Goal: Task Accomplishment & Management: Complete application form

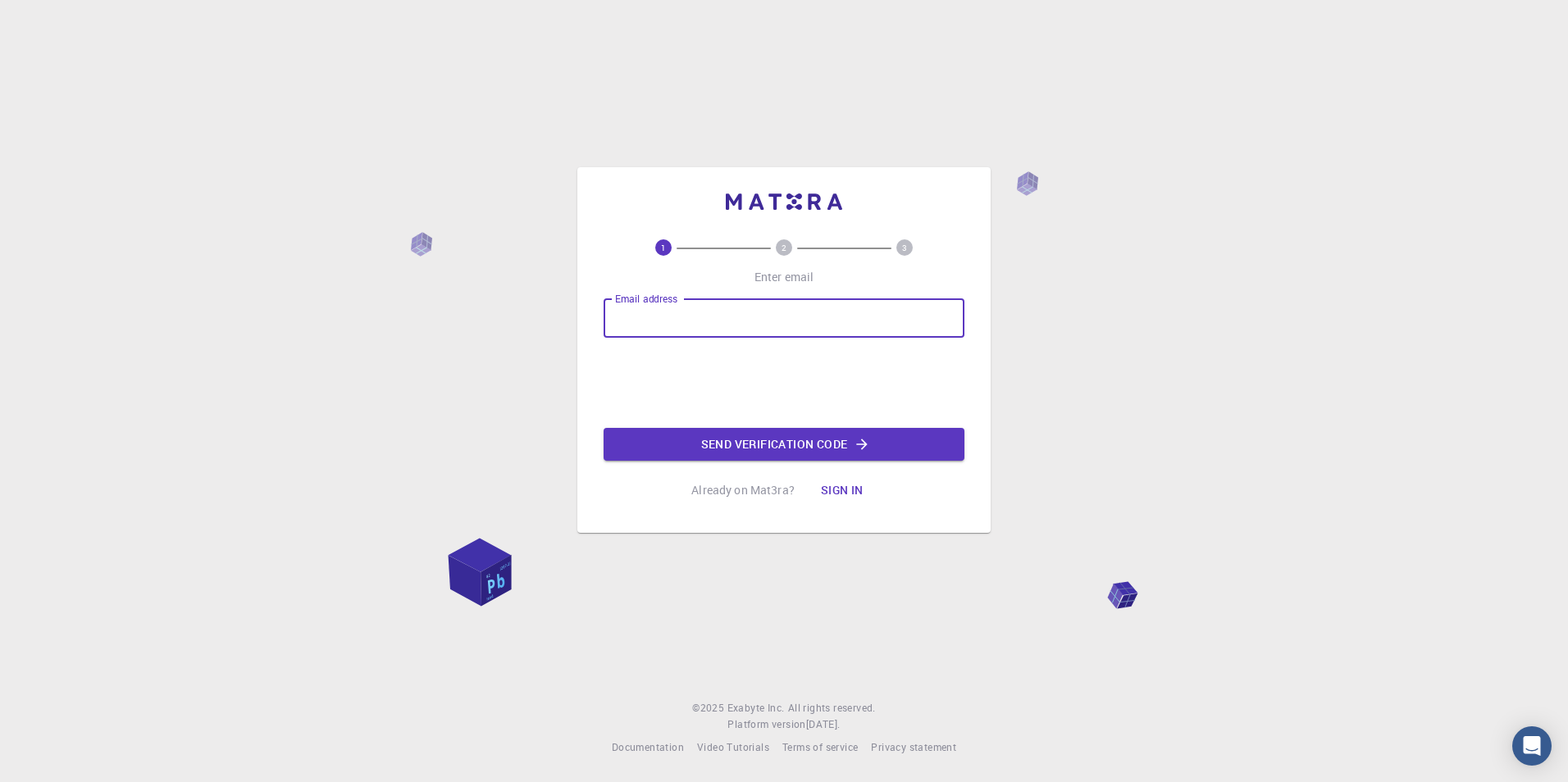
click at [650, 320] on input "Email address" at bounding box center [784, 318] width 361 height 39
type input "[EMAIL_ADDRESS][DOMAIN_NAME]"
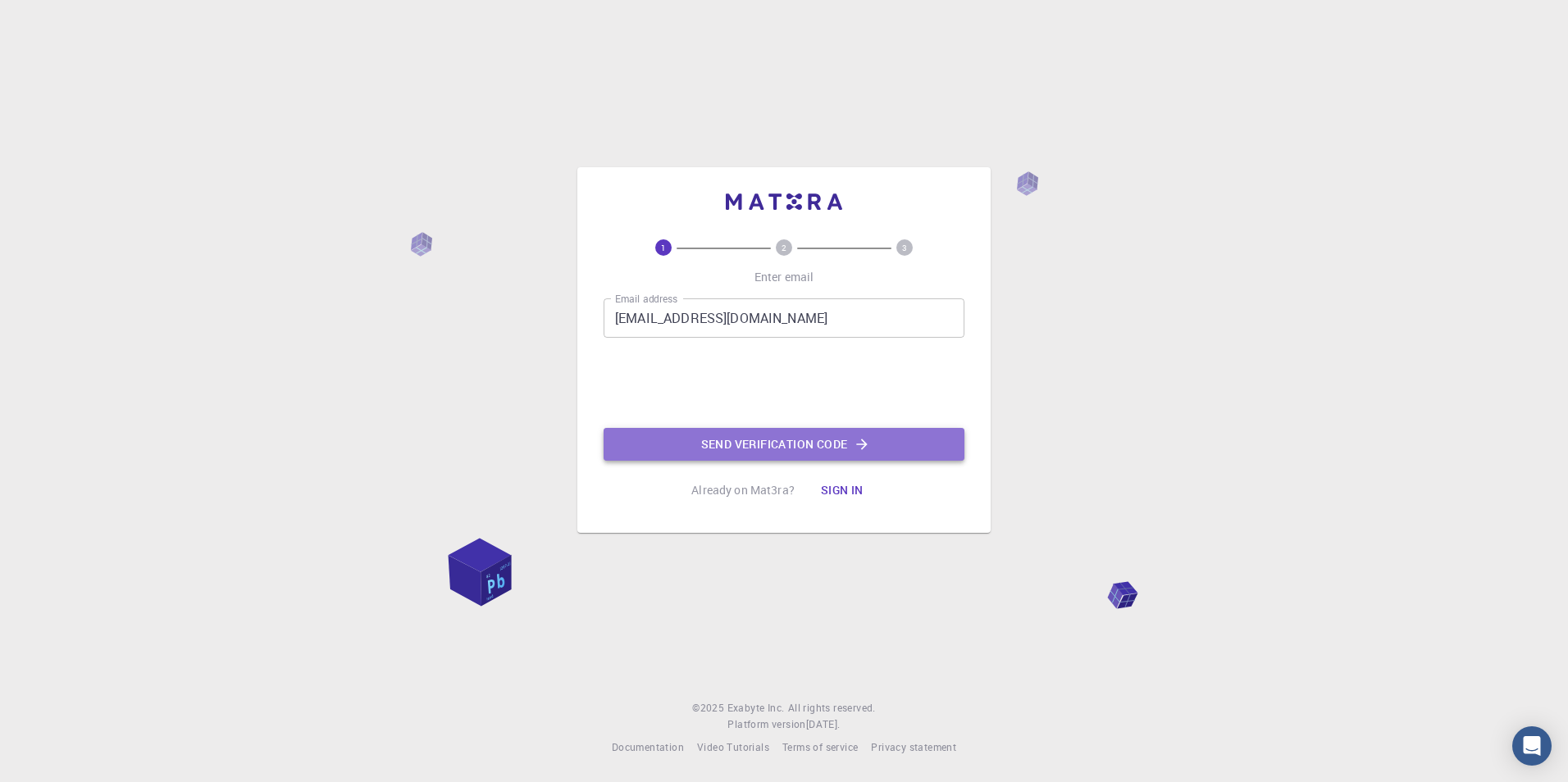
click at [720, 443] on button "Send verification code" at bounding box center [784, 444] width 361 height 32
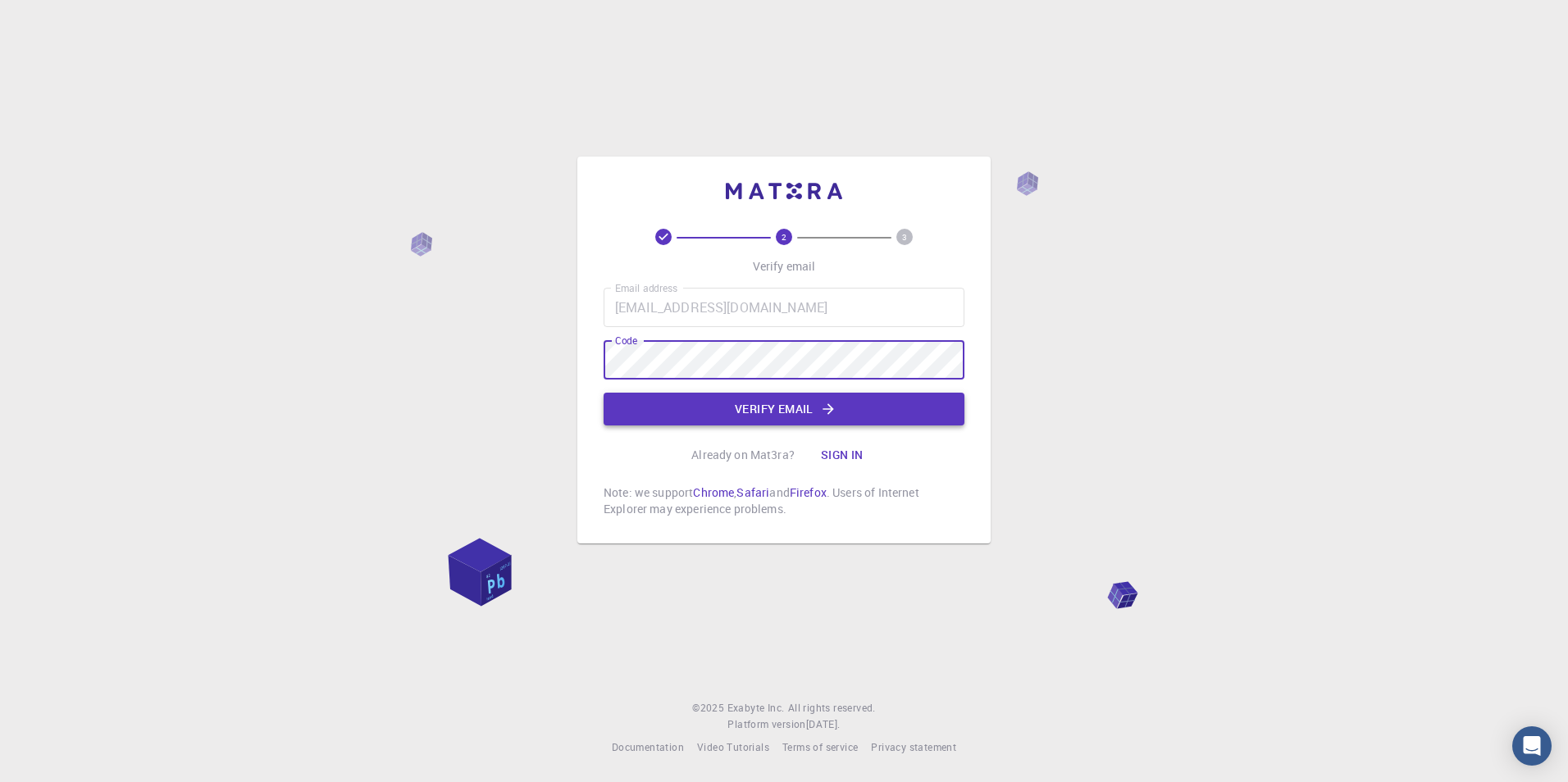
click at [709, 417] on button "Verify email" at bounding box center [784, 409] width 361 height 32
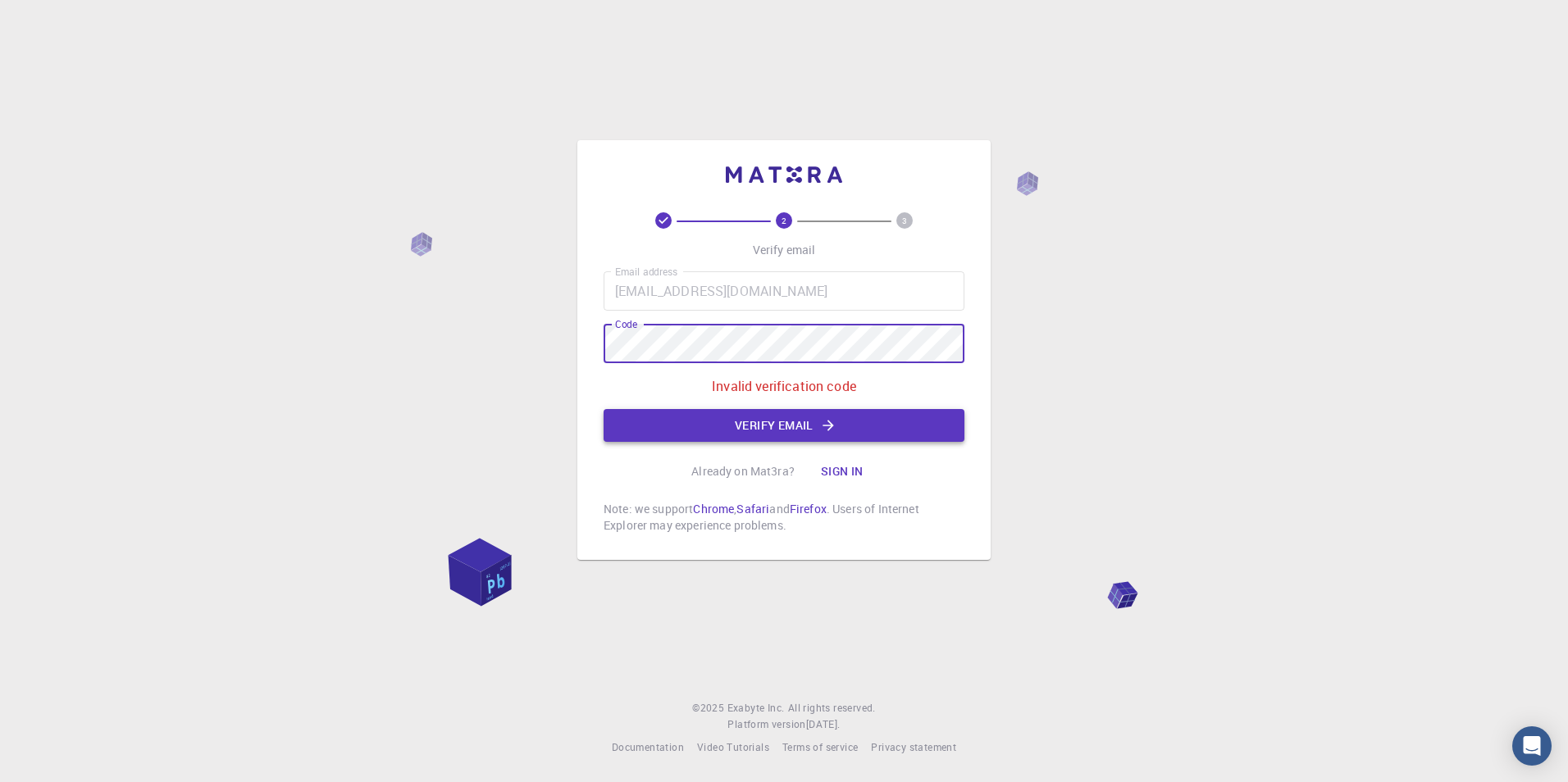
click at [810, 438] on button "Verify email" at bounding box center [784, 426] width 361 height 32
click at [766, 431] on button "Verify email" at bounding box center [784, 426] width 361 height 32
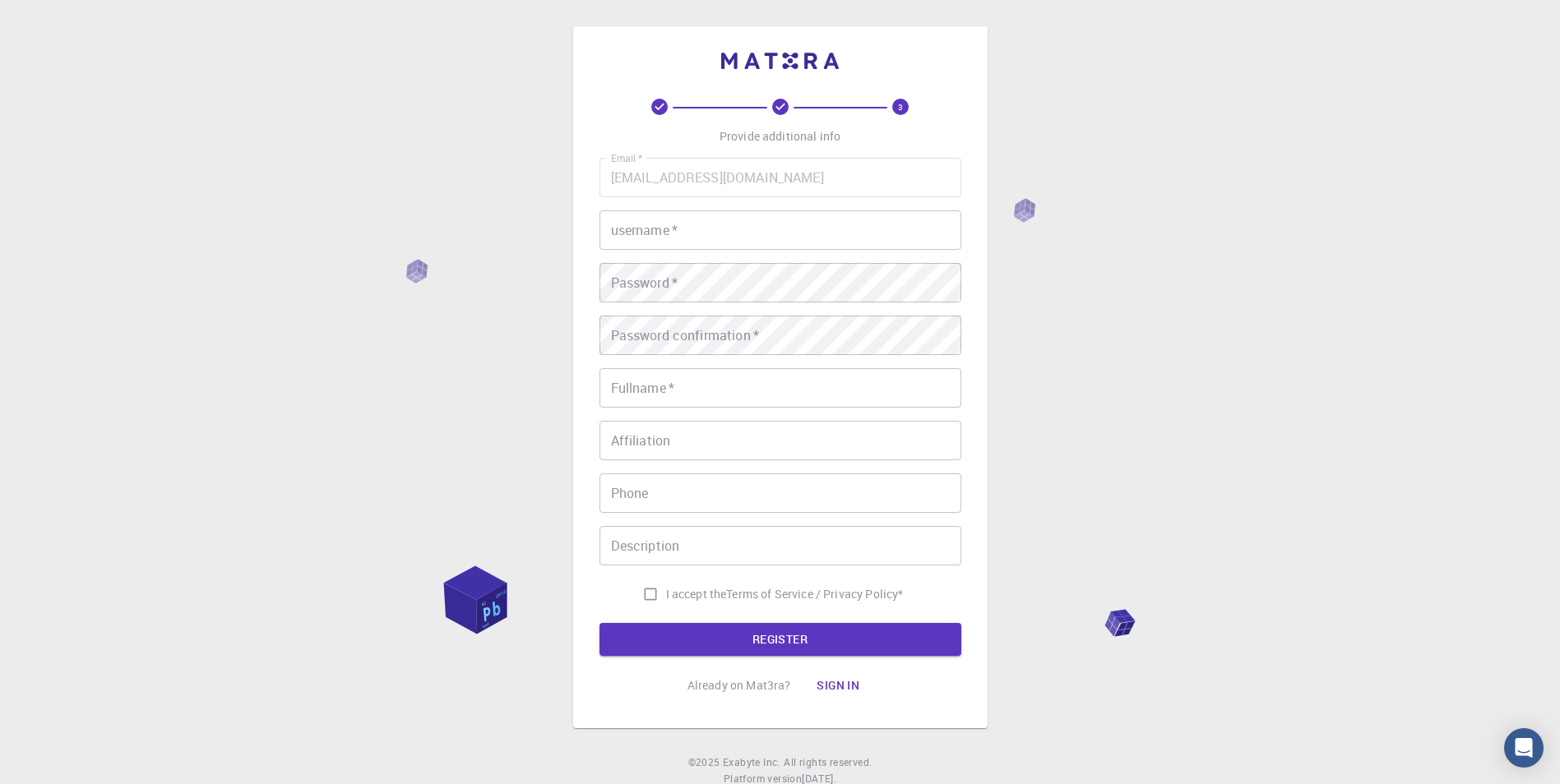
click at [684, 226] on input "username   *" at bounding box center [780, 230] width 362 height 39
type input "[PERSON_NAME]"
click at [511, 307] on div "3 Provide additional info Email   * [EMAIL_ADDRESS][DOMAIN_NAME] Email   * user…" at bounding box center [780, 418] width 1560 height 837
click at [657, 398] on input "Fullname   *" at bounding box center [780, 388] width 362 height 39
type input "[PERSON_NAME]"
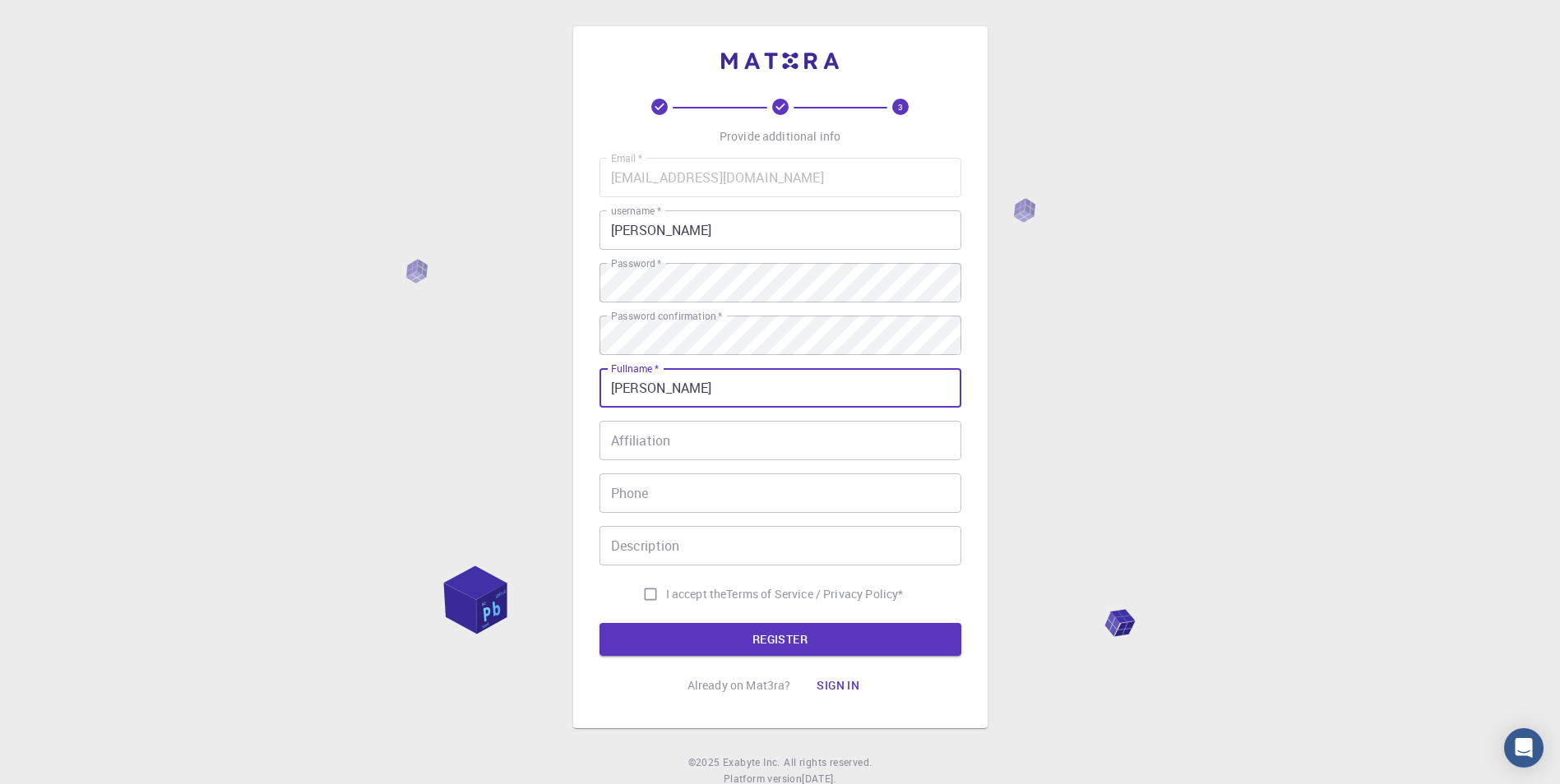
click at [648, 450] on input "Affiliation" at bounding box center [780, 440] width 362 height 39
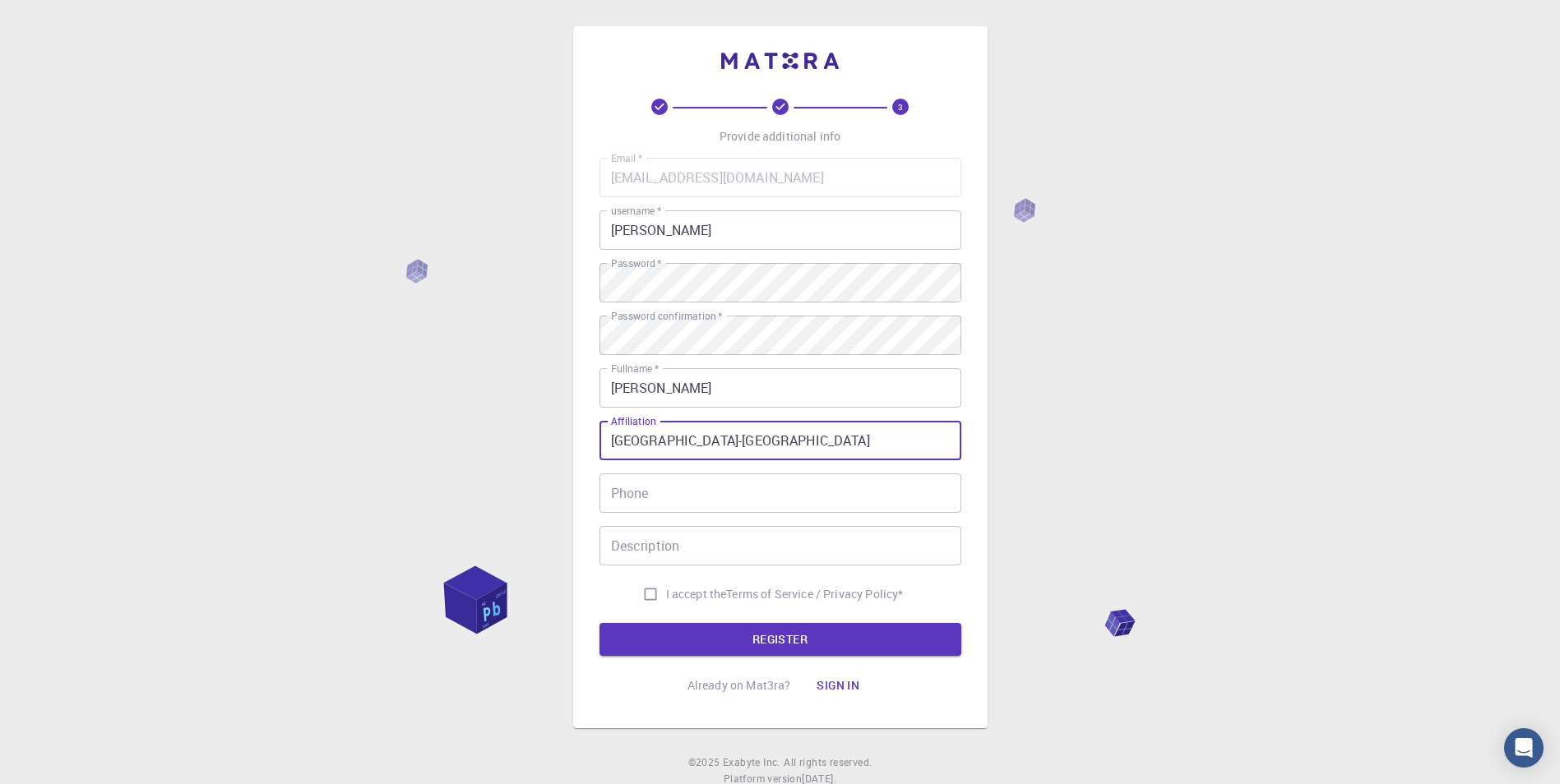
type input "[GEOGRAPHIC_DATA]-[GEOGRAPHIC_DATA]"
click at [645, 495] on input "Phone" at bounding box center [780, 493] width 362 height 39
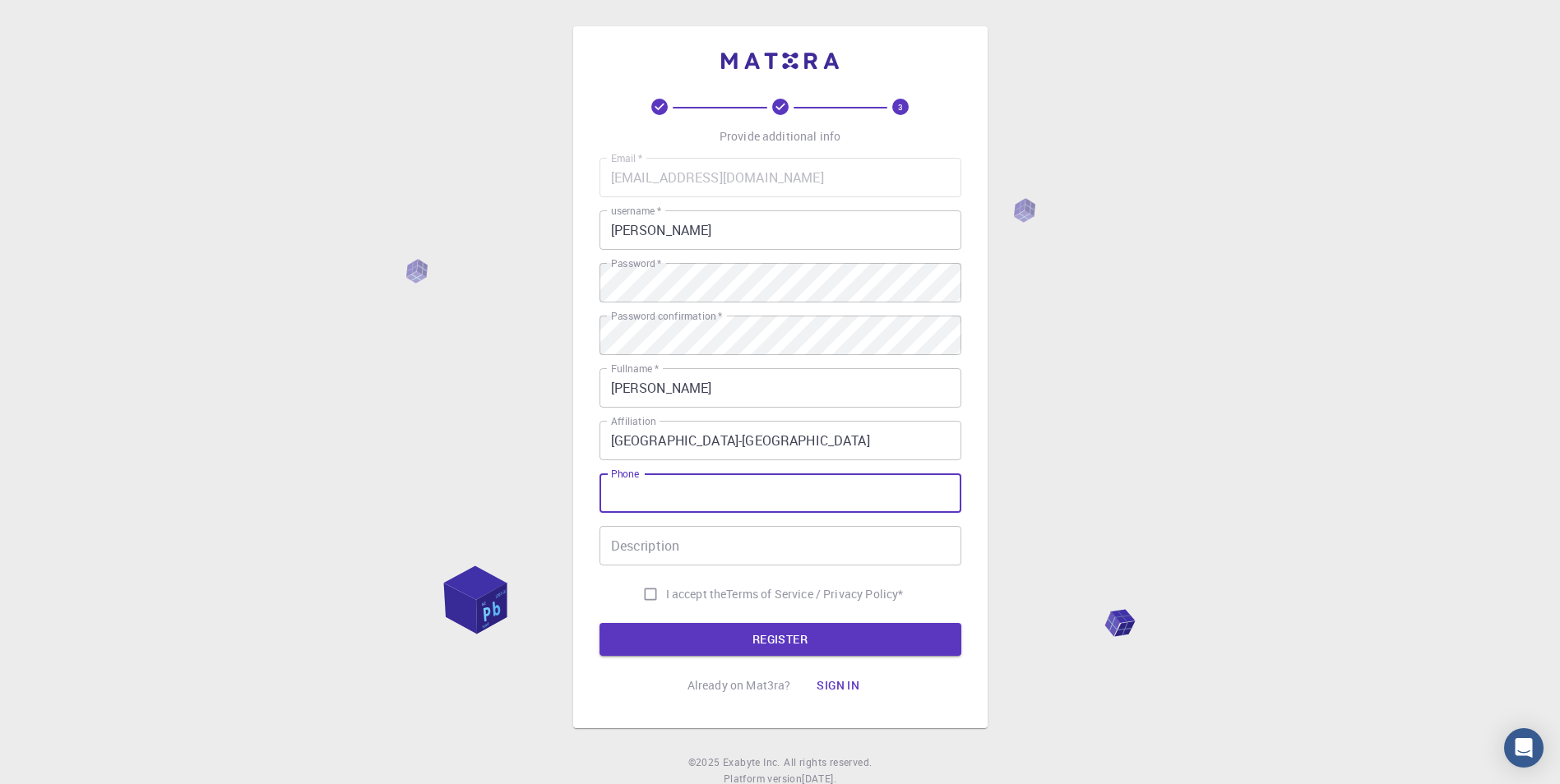
type input "[PHONE_NUMBER]"
click at [659, 554] on input "Description" at bounding box center [780, 545] width 362 height 39
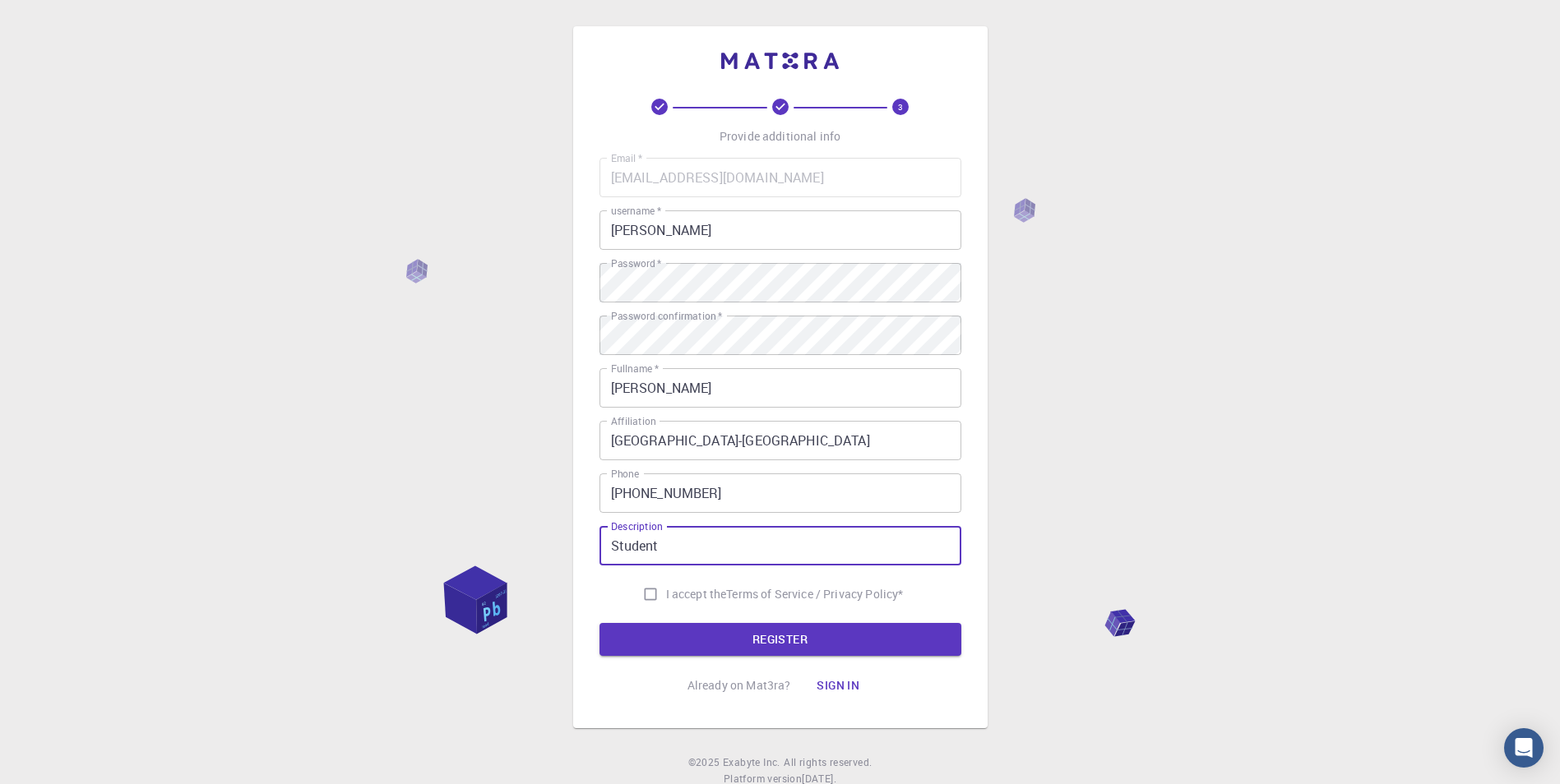
type input "Student"
click at [647, 597] on input "I accept the Terms of Service / Privacy Policy *" at bounding box center [650, 594] width 32 height 32
checkbox input "true"
click at [750, 643] on button "REGISTER" at bounding box center [780, 640] width 362 height 32
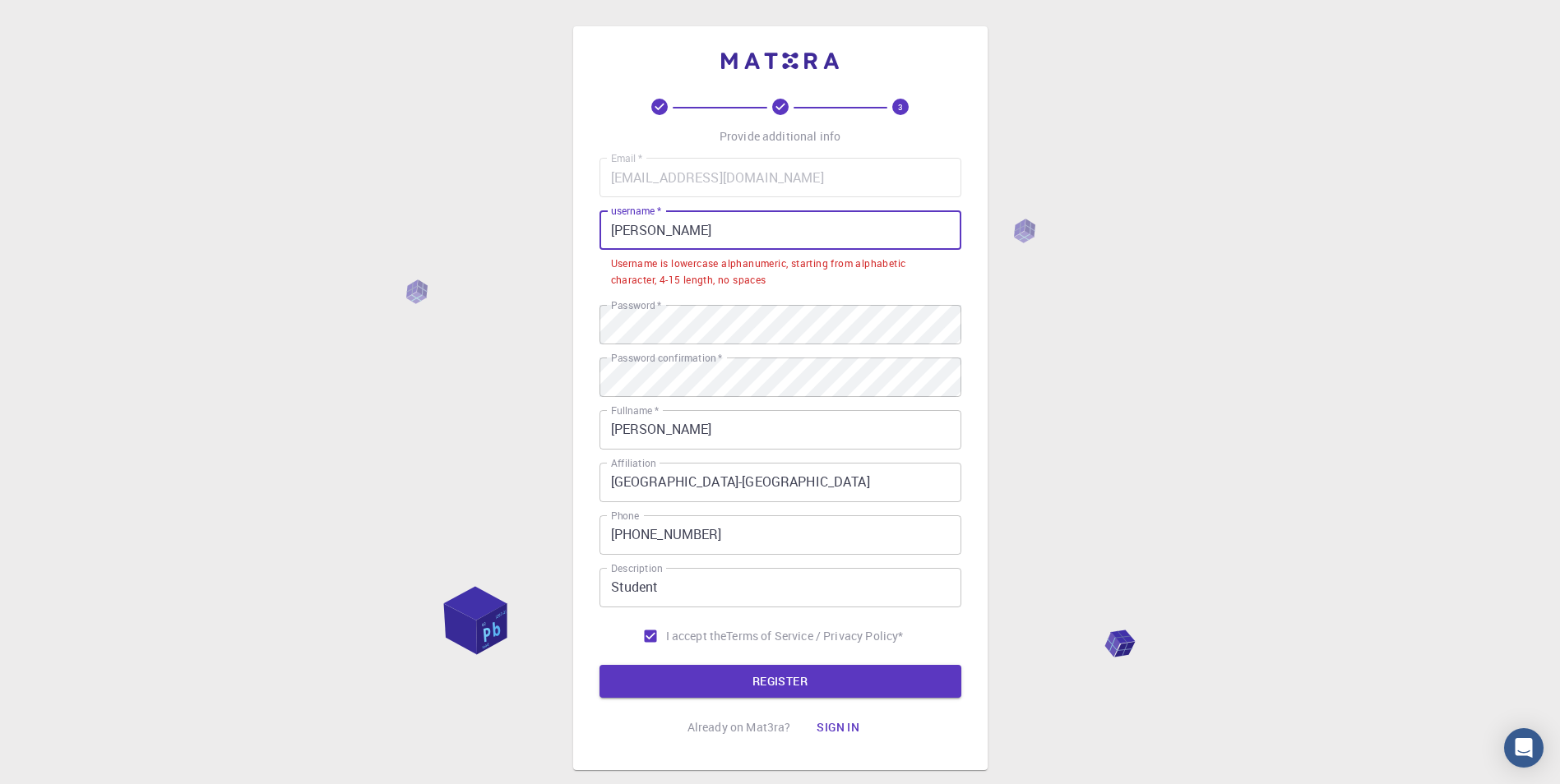
click at [712, 227] on input "[PERSON_NAME]" at bounding box center [780, 230] width 362 height 39
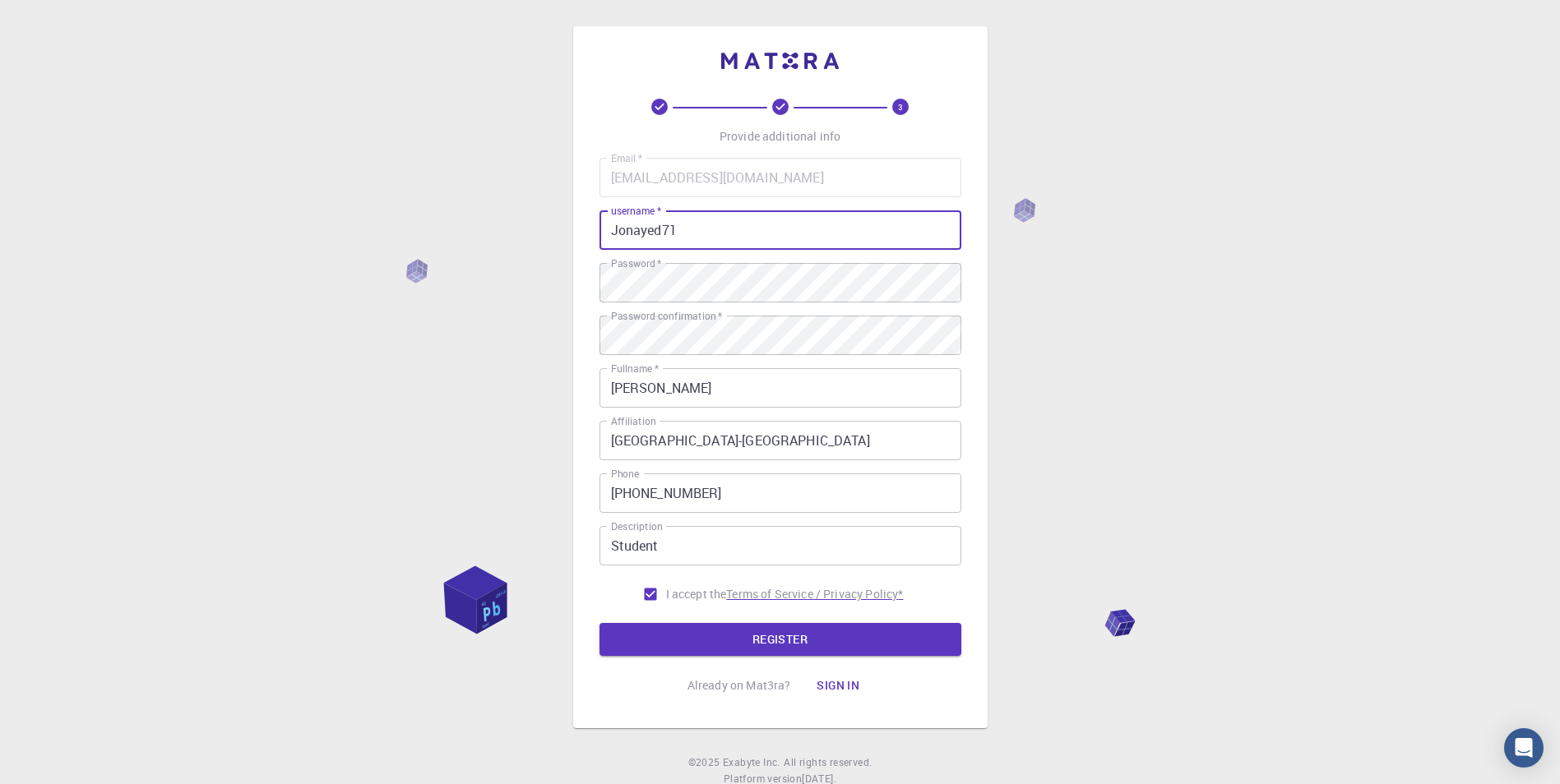
click at [758, 640] on button "REGISTER" at bounding box center [780, 640] width 362 height 32
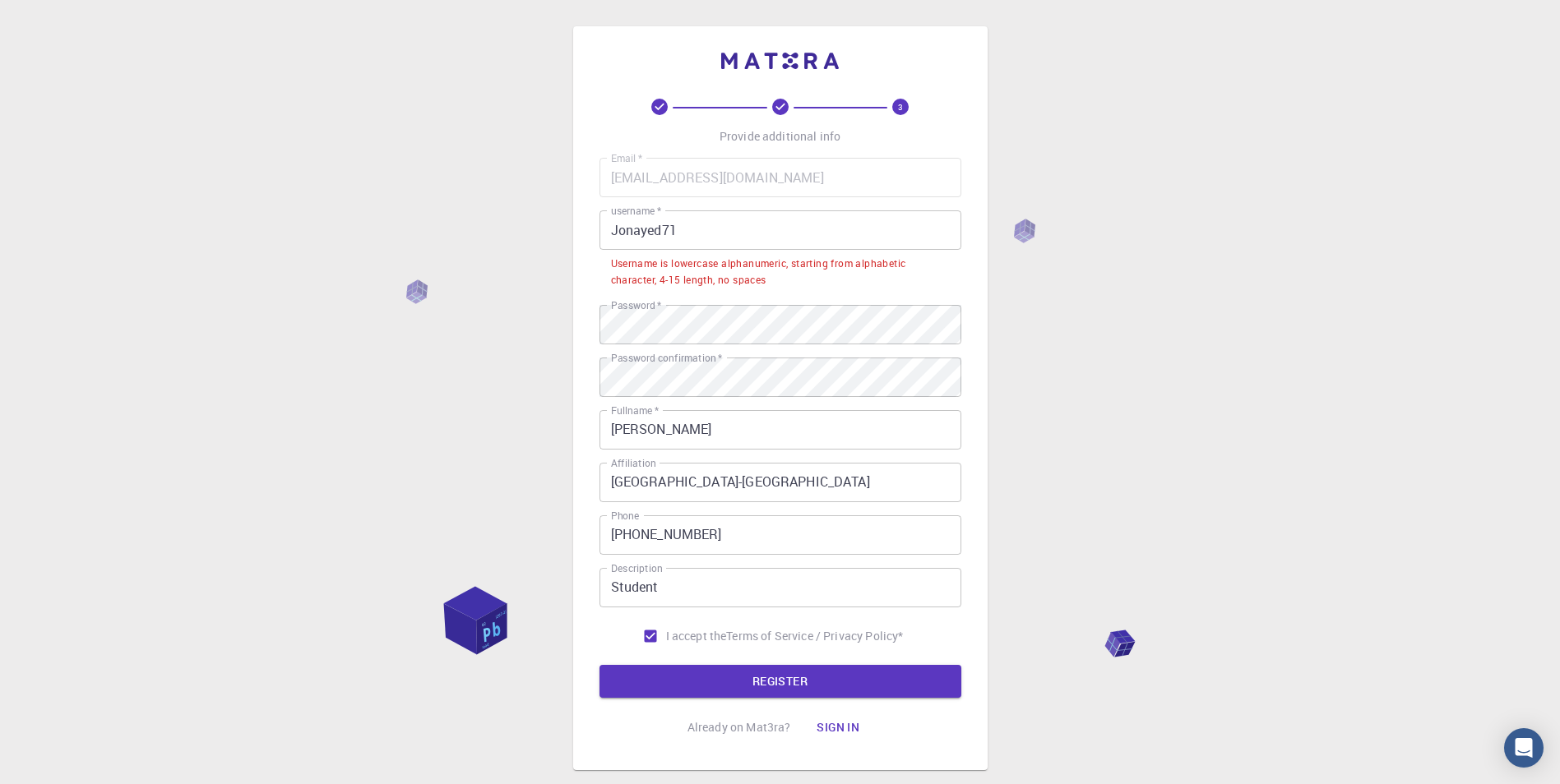
click at [617, 228] on input "Jonayed71" at bounding box center [780, 230] width 362 height 39
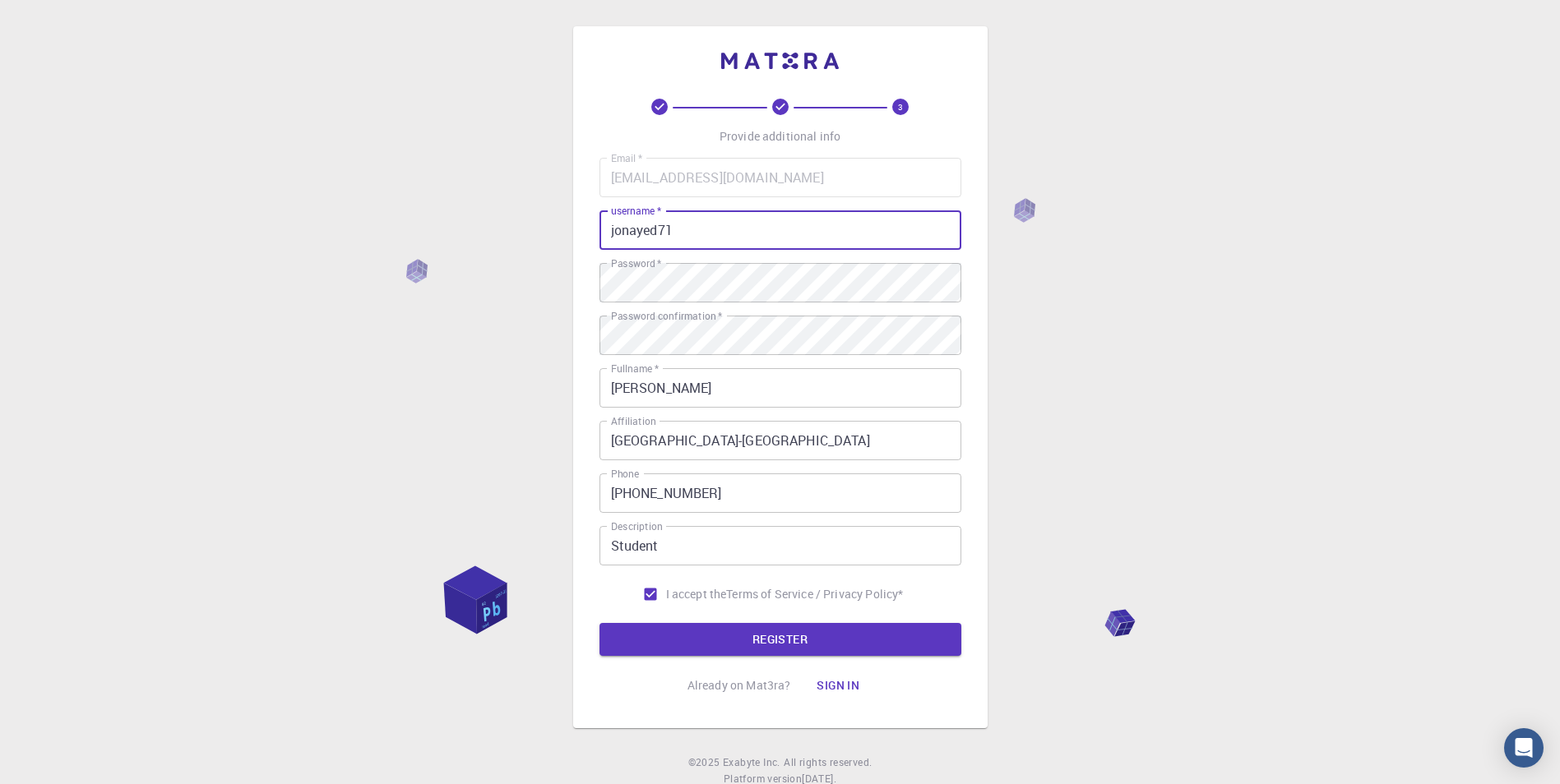
click at [699, 220] on input "jonayed71" at bounding box center [780, 230] width 362 height 39
type input "[PERSON_NAME]"
click at [817, 640] on button "REGISTER" at bounding box center [780, 640] width 362 height 32
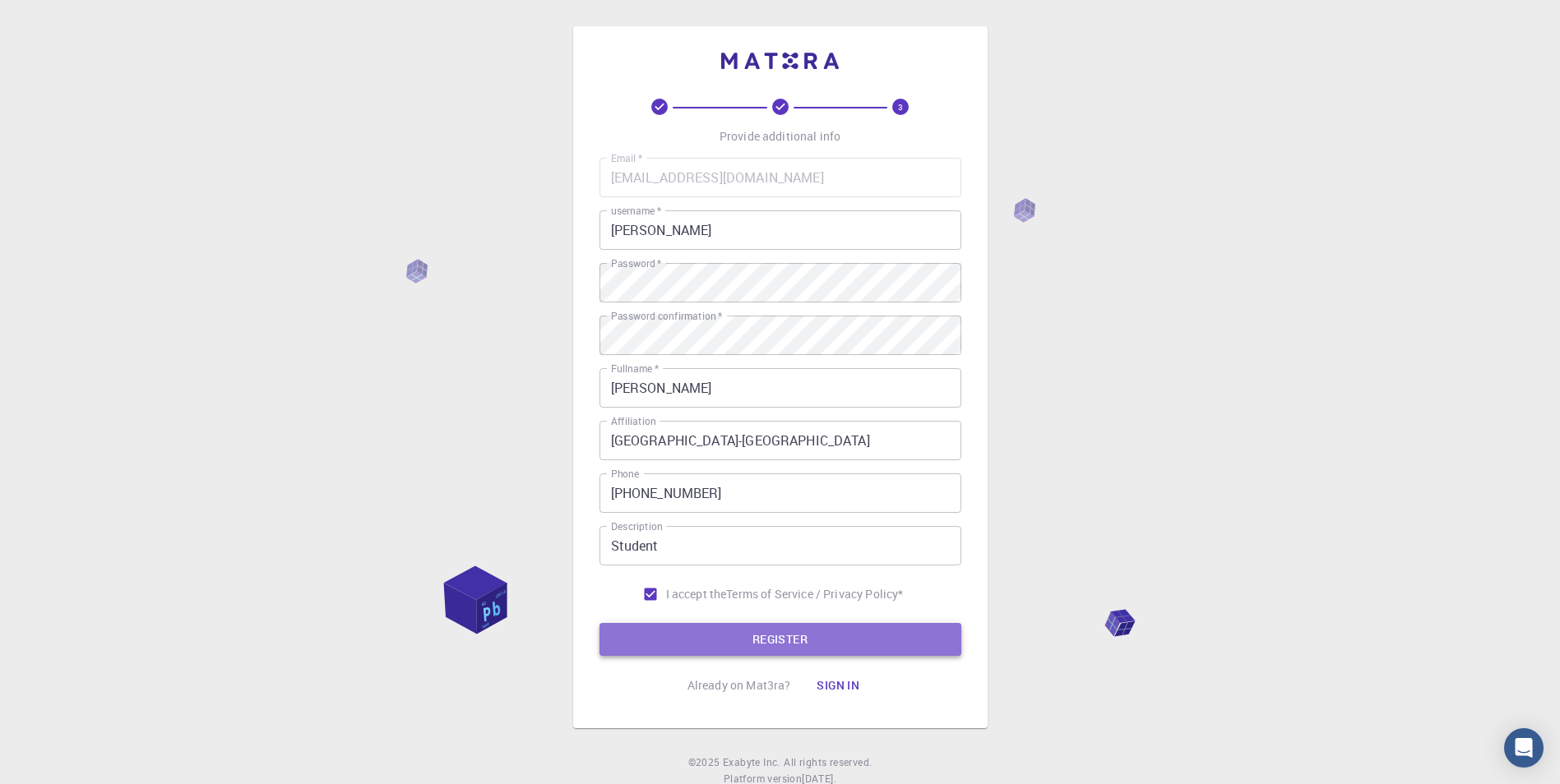
click at [783, 642] on button "REGISTER" at bounding box center [780, 640] width 362 height 32
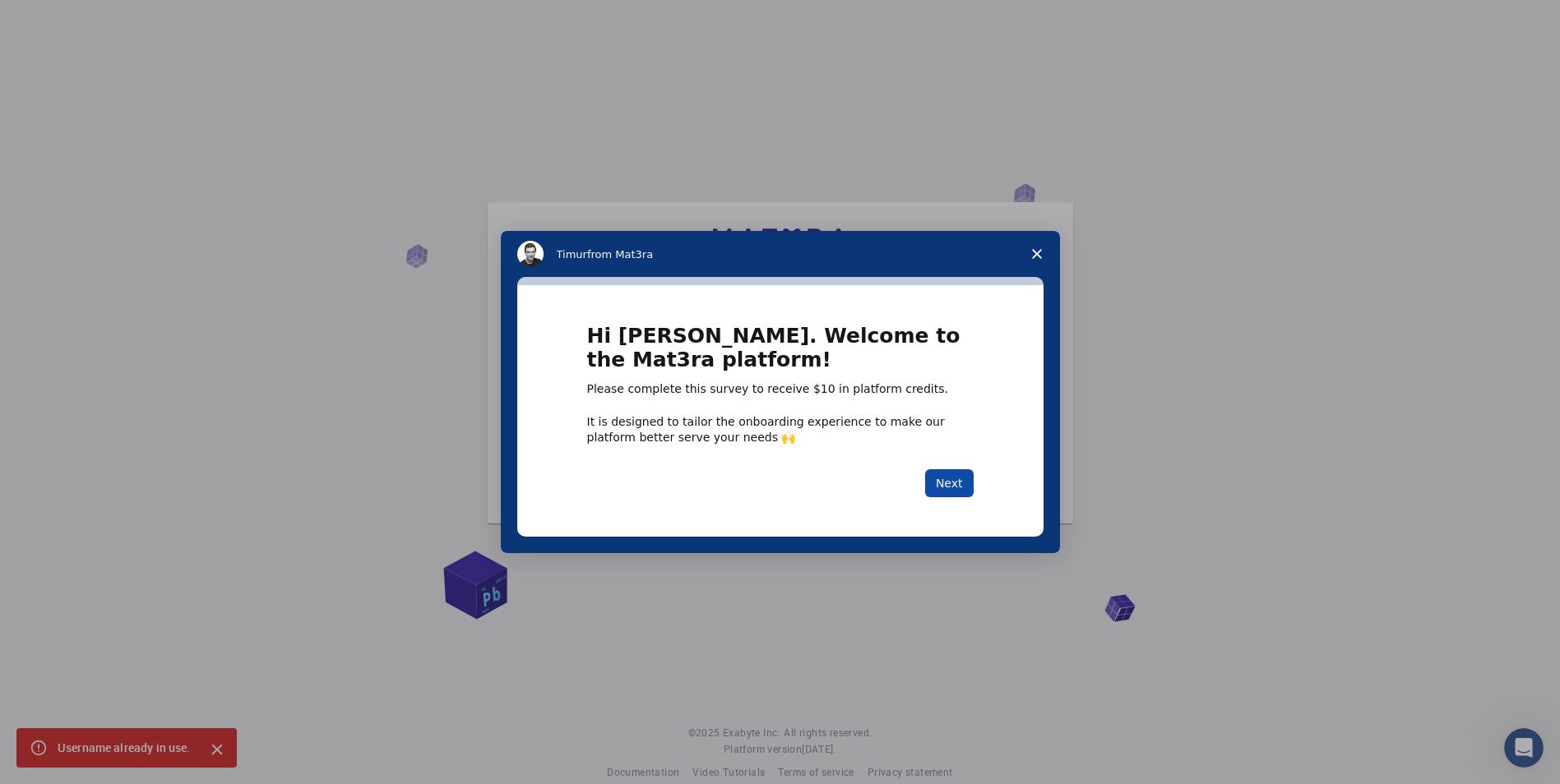
click at [935, 488] on button "Next" at bounding box center [949, 483] width 49 height 28
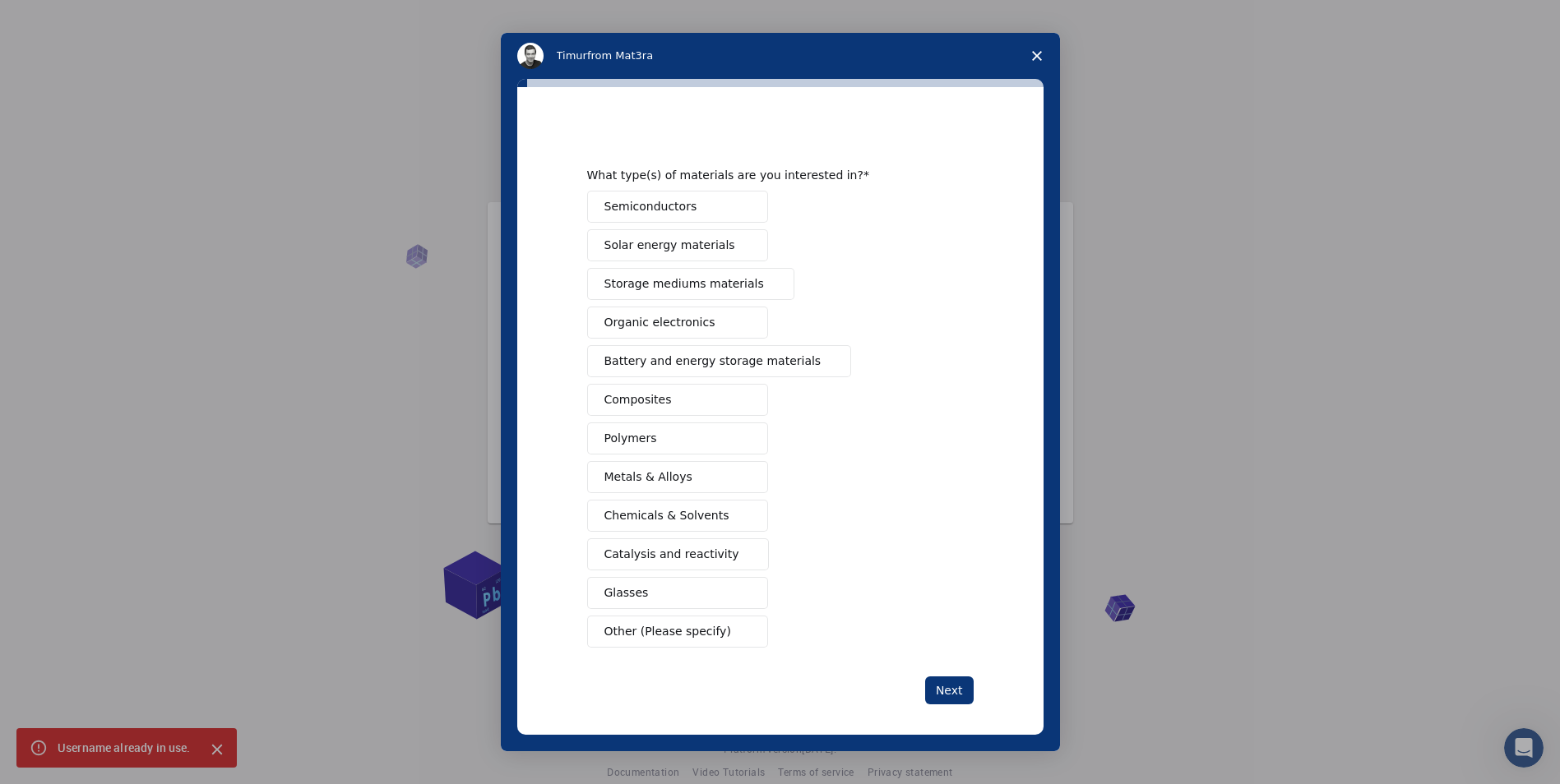
click at [674, 201] on span "Semiconductors" at bounding box center [651, 207] width 93 height 17
click at [716, 251] on button "Solar energy materials" at bounding box center [678, 245] width 181 height 32
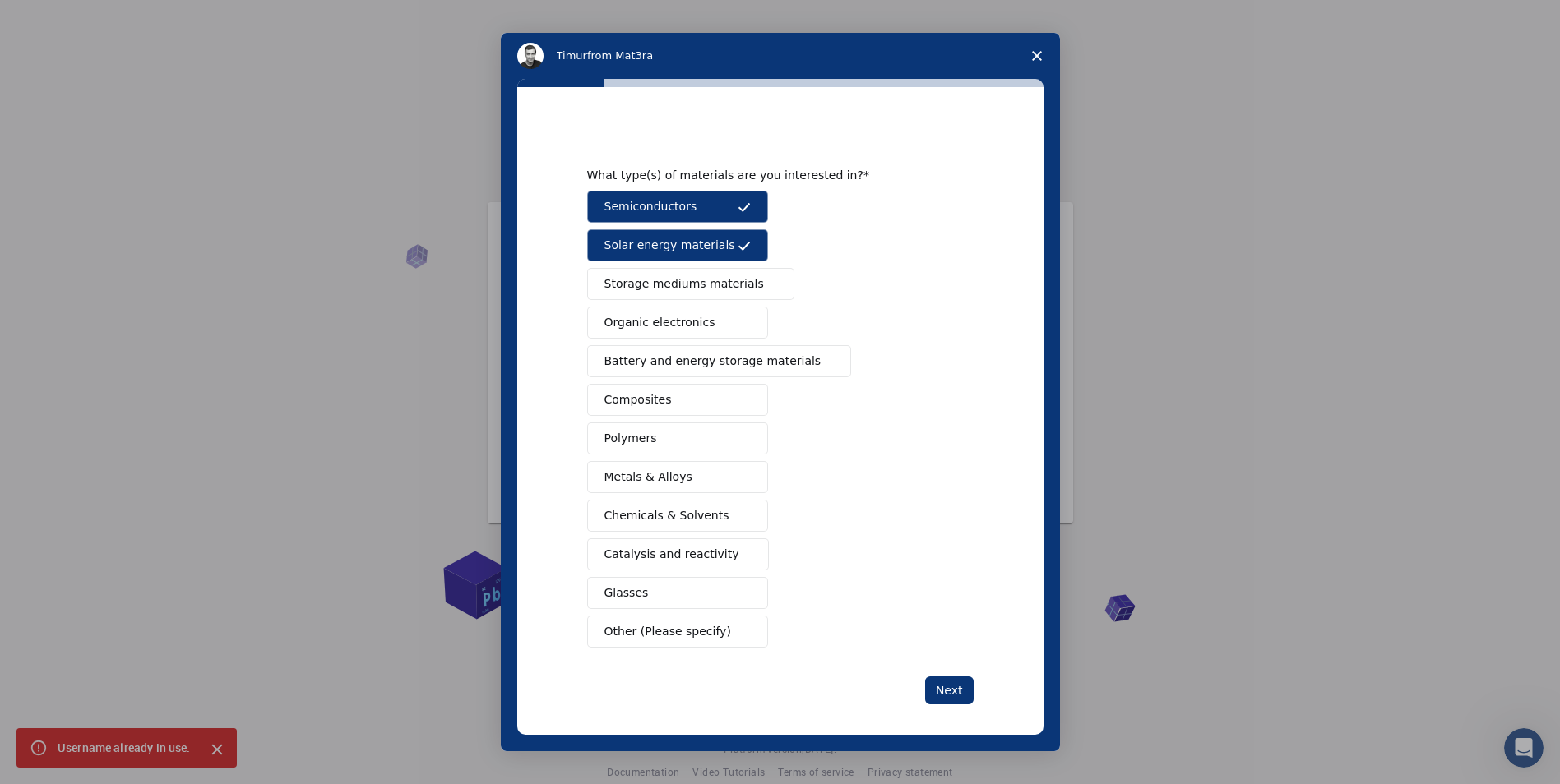
click at [717, 284] on span "Storage mediums materials" at bounding box center [684, 284] width 160 height 17
click at [696, 318] on span "Organic electronics" at bounding box center [660, 322] width 111 height 17
click at [684, 405] on button "Composites" at bounding box center [678, 400] width 181 height 32
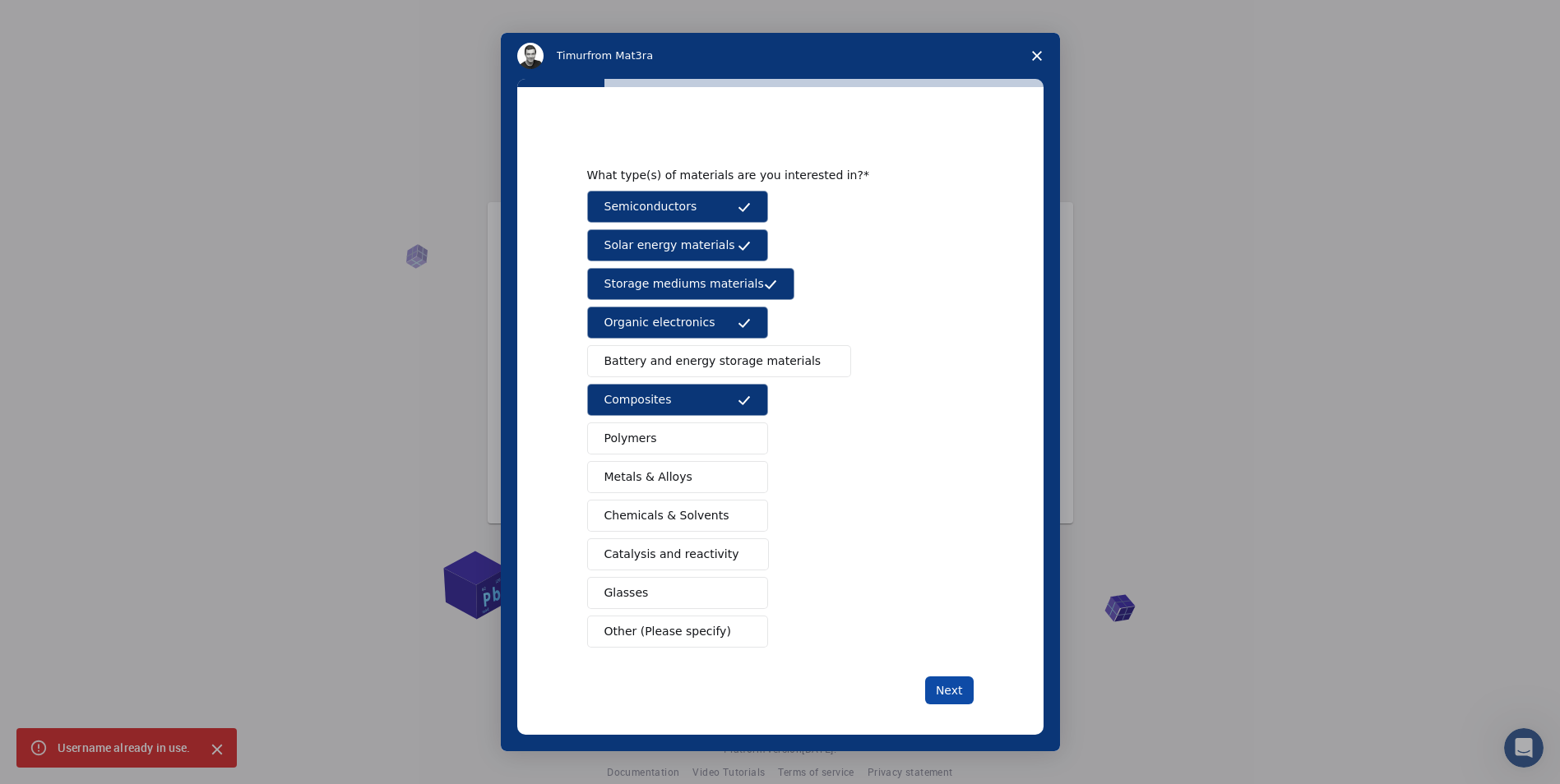
click at [951, 693] on button "Next" at bounding box center [949, 690] width 49 height 28
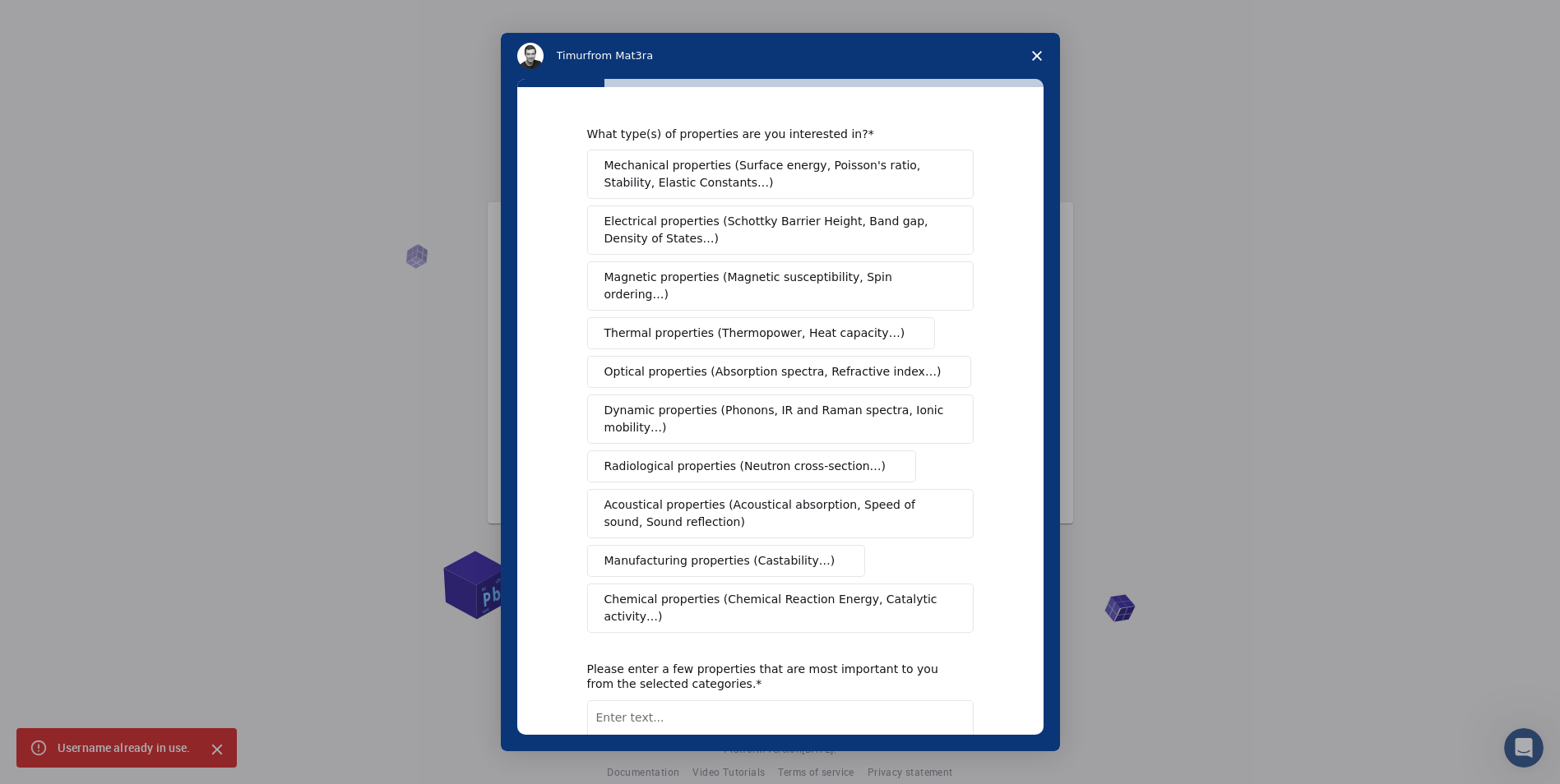
click at [742, 180] on span "Mechanical properties (Surface energy, Poisson's ratio, Stability, Elastic Cons…" at bounding box center [776, 174] width 343 height 34
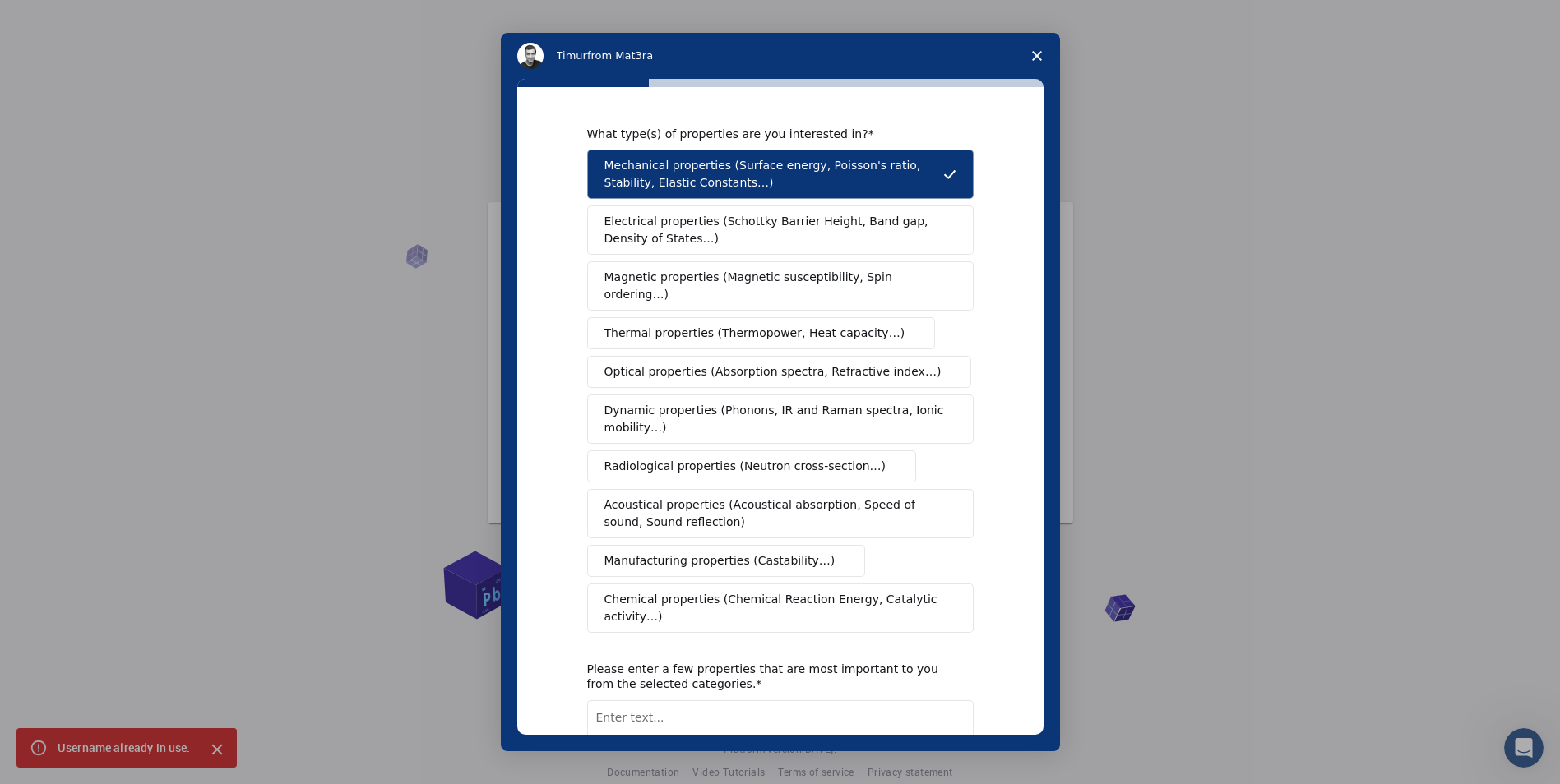
click at [727, 241] on span "Electrical properties (Schottky Barrier Height, Band gap, Density of States…)" at bounding box center [776, 230] width 342 height 34
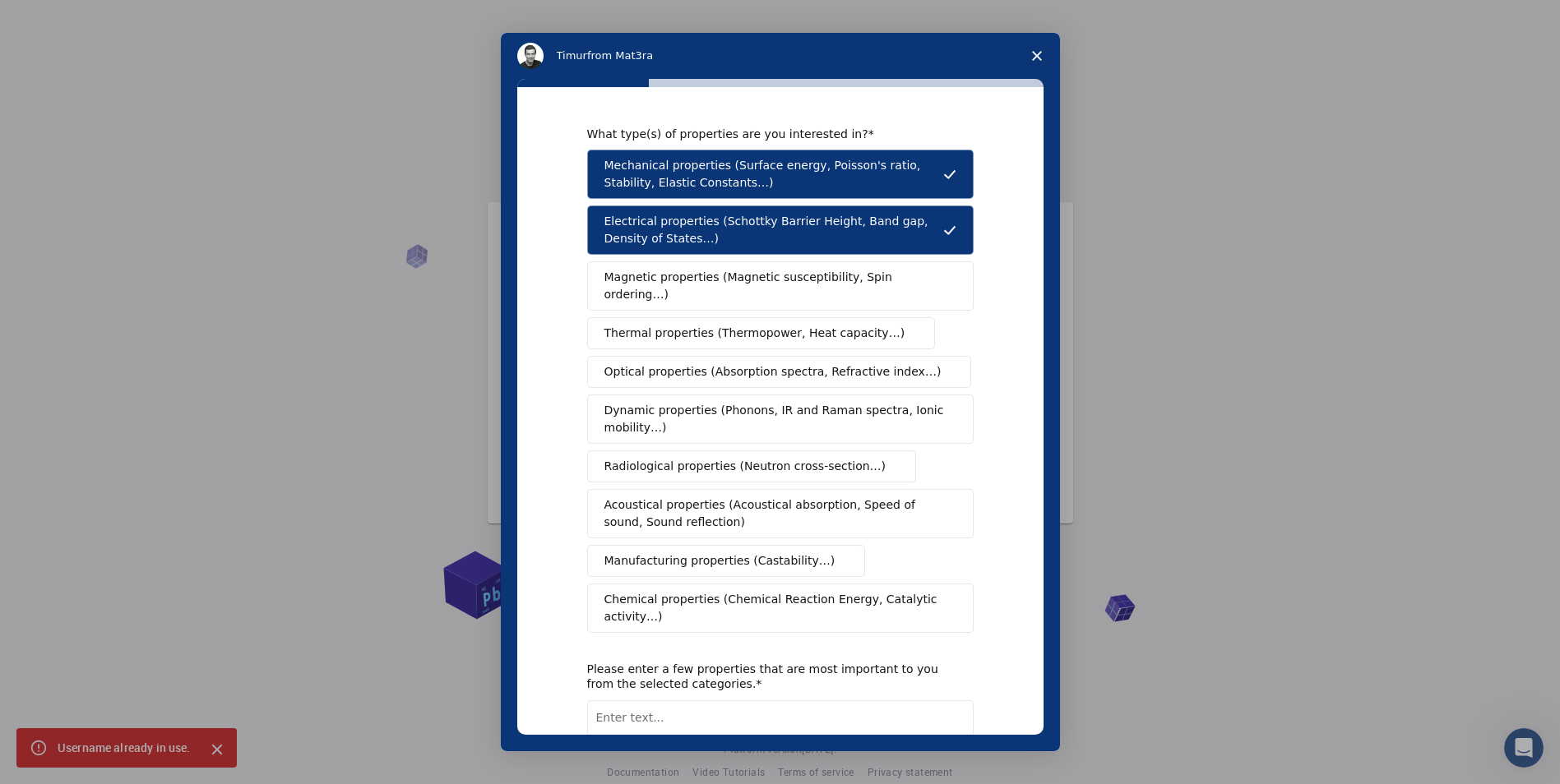
click at [740, 278] on span "Magnetic properties (Magnetic susceptibility, Spin ordering…)" at bounding box center [774, 286] width 340 height 34
